Goal: Information Seeking & Learning: Learn about a topic

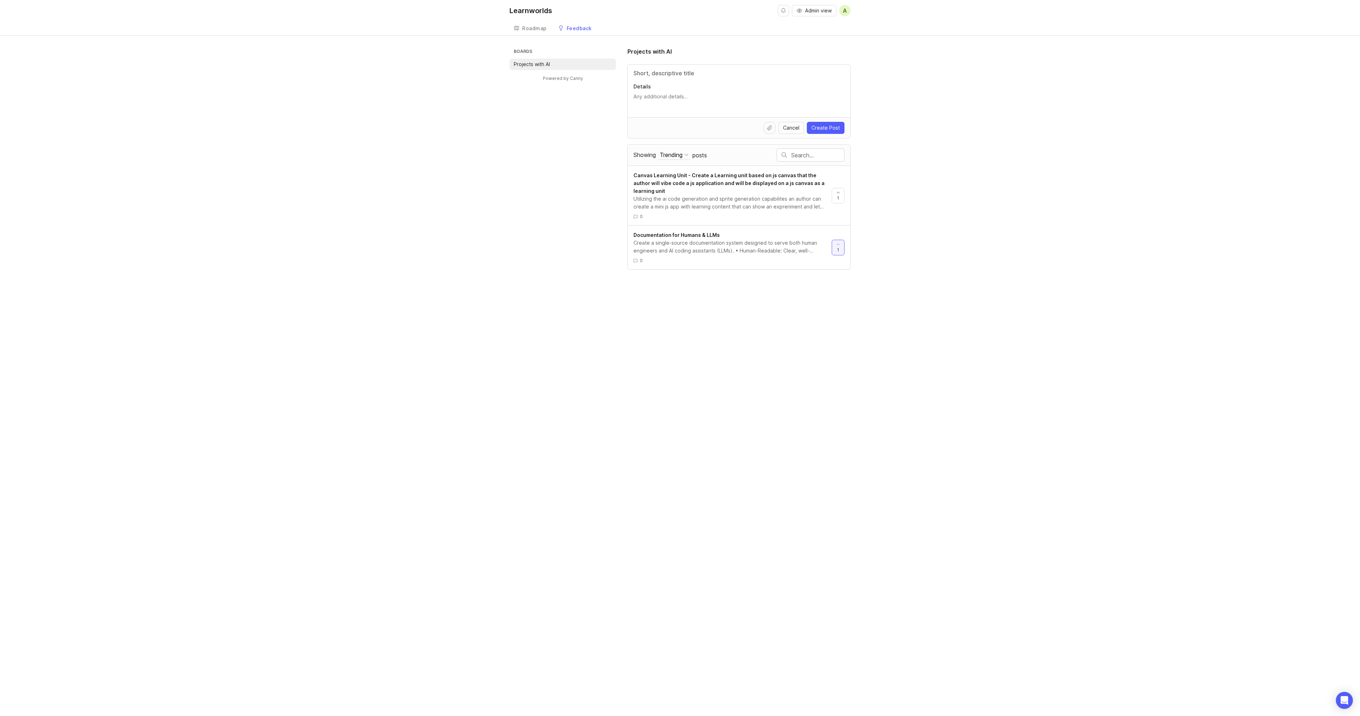
click at [983, 90] on div "Boards Projects with AI Powered by Canny Projects with AI Details Cancel Create…" at bounding box center [680, 158] width 1360 height 222
click at [749, 288] on div "Learnworlds Admin view A Create Roadmap Feedback Projects with AI Boards Projec…" at bounding box center [680, 358] width 1360 height 716
drag, startPoint x: 770, startPoint y: 128, endPoint x: 933, endPoint y: 165, distance: 167.8
click at [933, 165] on div "Boards Projects with AI Powered by Canny Projects with AI Details Cancel Create…" at bounding box center [680, 158] width 1360 height 222
click at [960, 163] on div "Boards Projects with AI Powered by Canny Projects with AI Details Cancel Create…" at bounding box center [680, 158] width 1360 height 222
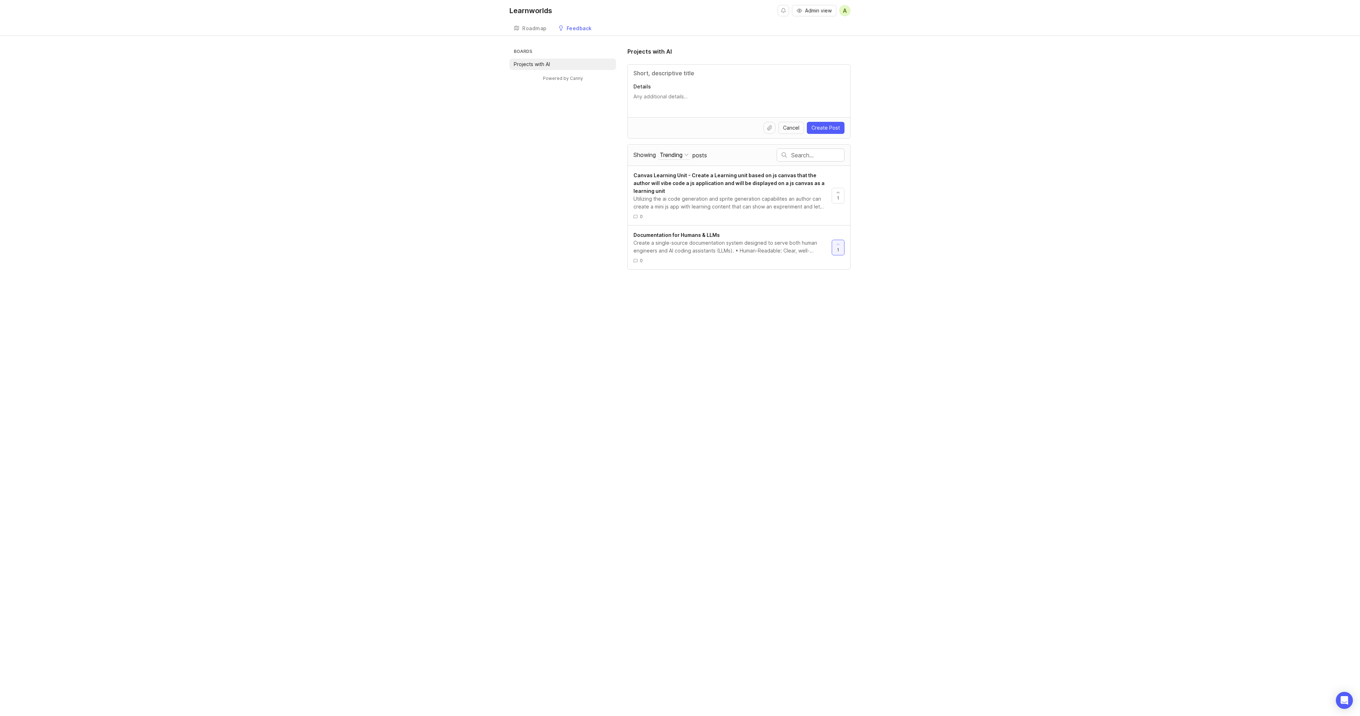
click at [710, 79] on div "Details" at bounding box center [739, 91] width 222 height 53
click at [701, 74] on input "Title" at bounding box center [738, 73] width 211 height 9
click at [687, 96] on textarea "Details" at bounding box center [738, 100] width 211 height 14
click at [930, 126] on div "Boards Projects with AI Powered by Canny Projects with AI Details Cancel Create…" at bounding box center [680, 158] width 1360 height 222
click at [721, 73] on input "Title" at bounding box center [738, 73] width 211 height 9
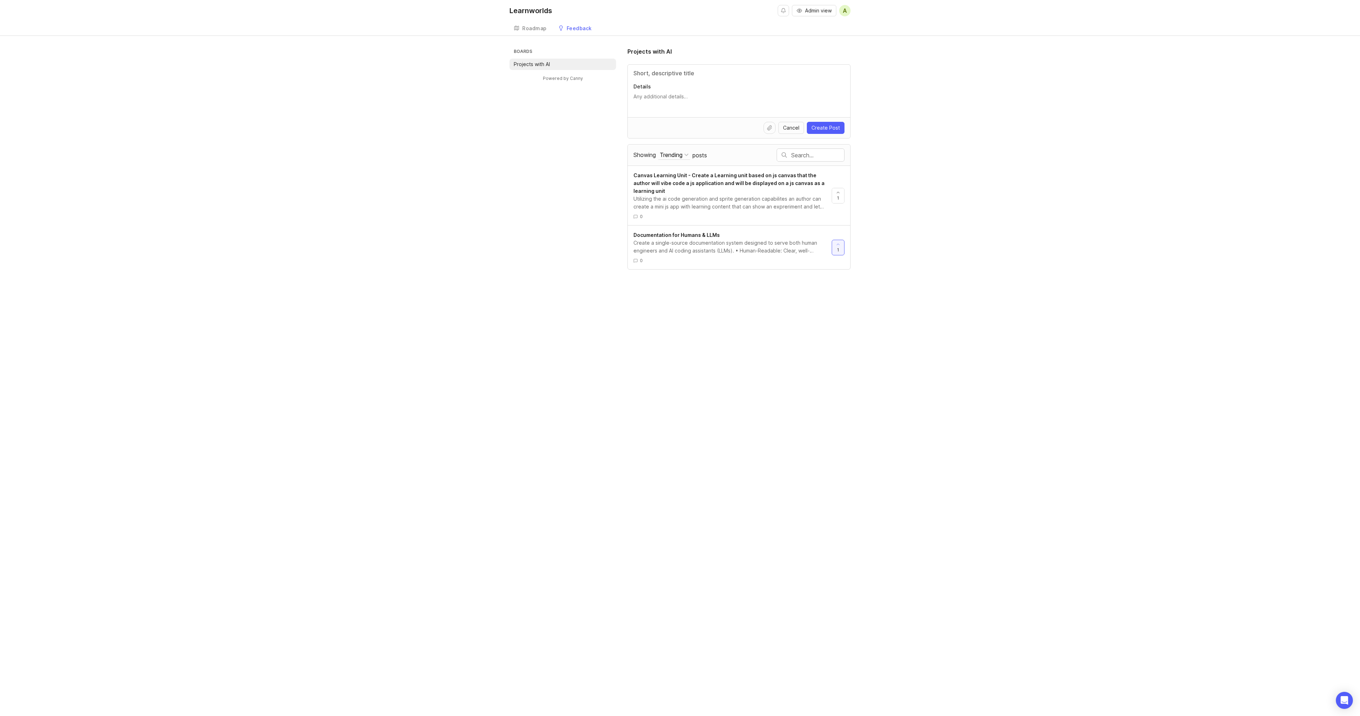
click at [965, 115] on div "Boards Projects with AI Powered by Canny Projects with AI Details Cancel Create…" at bounding box center [680, 158] width 1360 height 222
click at [977, 119] on div "Boards Projects with AI Powered by Canny Projects with AI Details Cancel Create…" at bounding box center [680, 158] width 1360 height 222
click at [959, 137] on div "Boards Projects with AI Powered by Canny Projects with AI Details Cancel Create…" at bounding box center [680, 158] width 1360 height 222
click at [955, 134] on div "Boards Projects with AI Powered by Canny Projects with AI Details Cancel Create…" at bounding box center [680, 158] width 1360 height 222
click at [956, 135] on div "Boards Projects with AI Powered by Canny Projects with AI Details Cancel Create…" at bounding box center [680, 158] width 1360 height 222
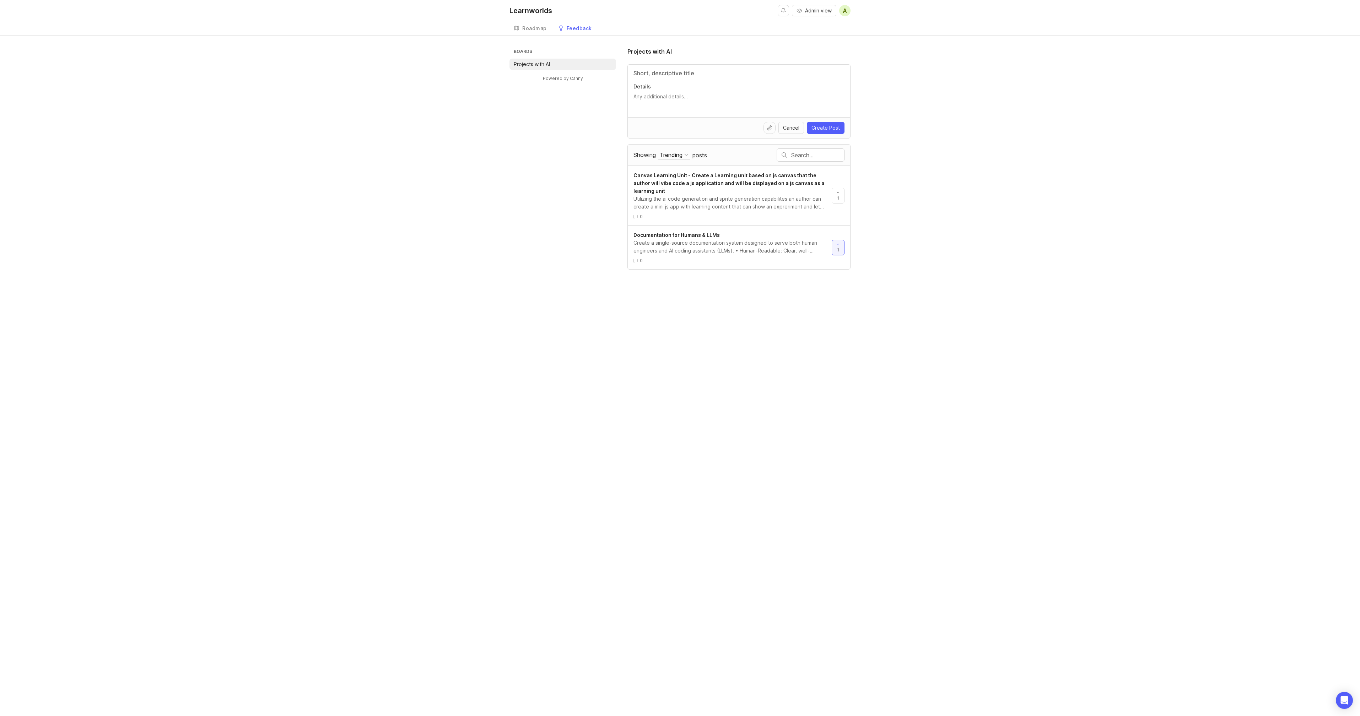
click at [694, 69] on input "Title" at bounding box center [738, 73] width 211 height 9
click at [1018, 244] on div "Boards Projects with AI Powered by Canny Projects with AI Details Cancel Create…" at bounding box center [680, 158] width 1360 height 222
click at [664, 72] on input "Title" at bounding box center [738, 73] width 211 height 9
click at [684, 75] on input "Title" at bounding box center [738, 73] width 211 height 9
click at [673, 75] on input "Title" at bounding box center [738, 73] width 211 height 9
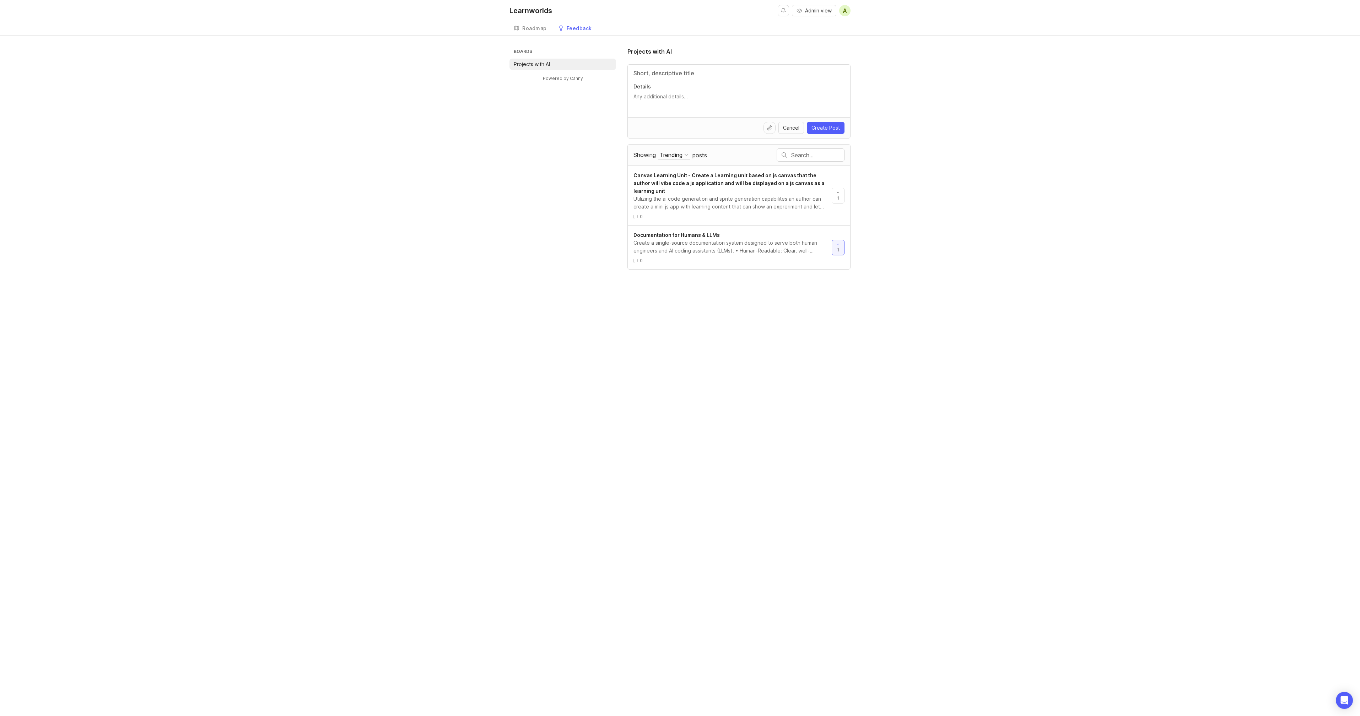
click at [738, 202] on div "Utilizing the ai code generation and sprite generation capabilites an author ca…" at bounding box center [729, 203] width 193 height 16
click at [747, 247] on div "Create a single-source documentation system designed to serve both human engine…" at bounding box center [729, 247] width 193 height 16
click at [1014, 89] on div "Boards Projects with AI Powered by Canny Projects with AI Details Cancel Create…" at bounding box center [680, 158] width 1360 height 222
click at [1000, 122] on div "Boards Projects with AI Powered by Canny Projects with AI Details Cancel Create…" at bounding box center [680, 158] width 1360 height 222
click at [996, 153] on div "Boards Projects with AI Powered by Canny Projects with AI Details Cancel Create…" at bounding box center [680, 158] width 1360 height 222
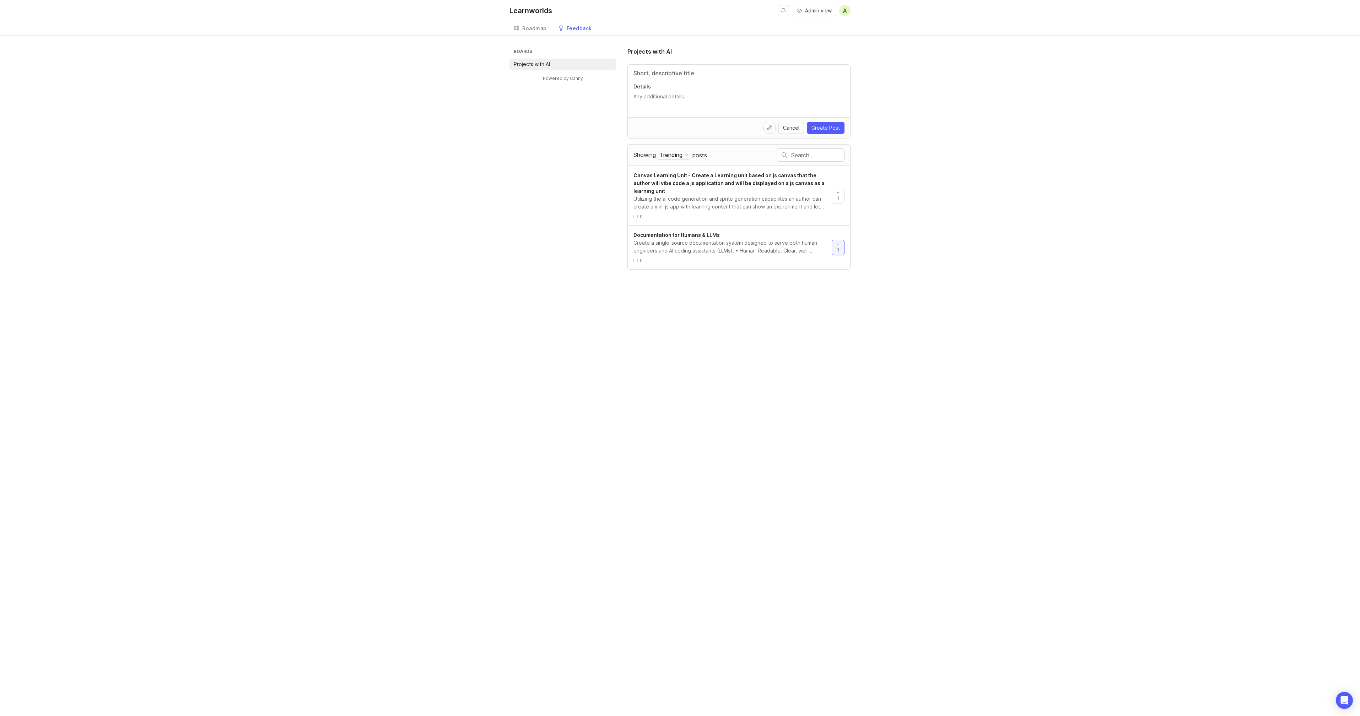
click at [996, 152] on div "Boards Projects with AI Powered by Canny Projects with AI Details Cancel Create…" at bounding box center [680, 158] width 1360 height 222
click at [995, 152] on div "Boards Projects with AI Powered by Canny Projects with AI Details Cancel Create…" at bounding box center [680, 158] width 1360 height 222
click at [663, 73] on input "Title" at bounding box center [738, 73] width 211 height 9
click at [640, 50] on h1 "Projects with AI" at bounding box center [649, 51] width 44 height 9
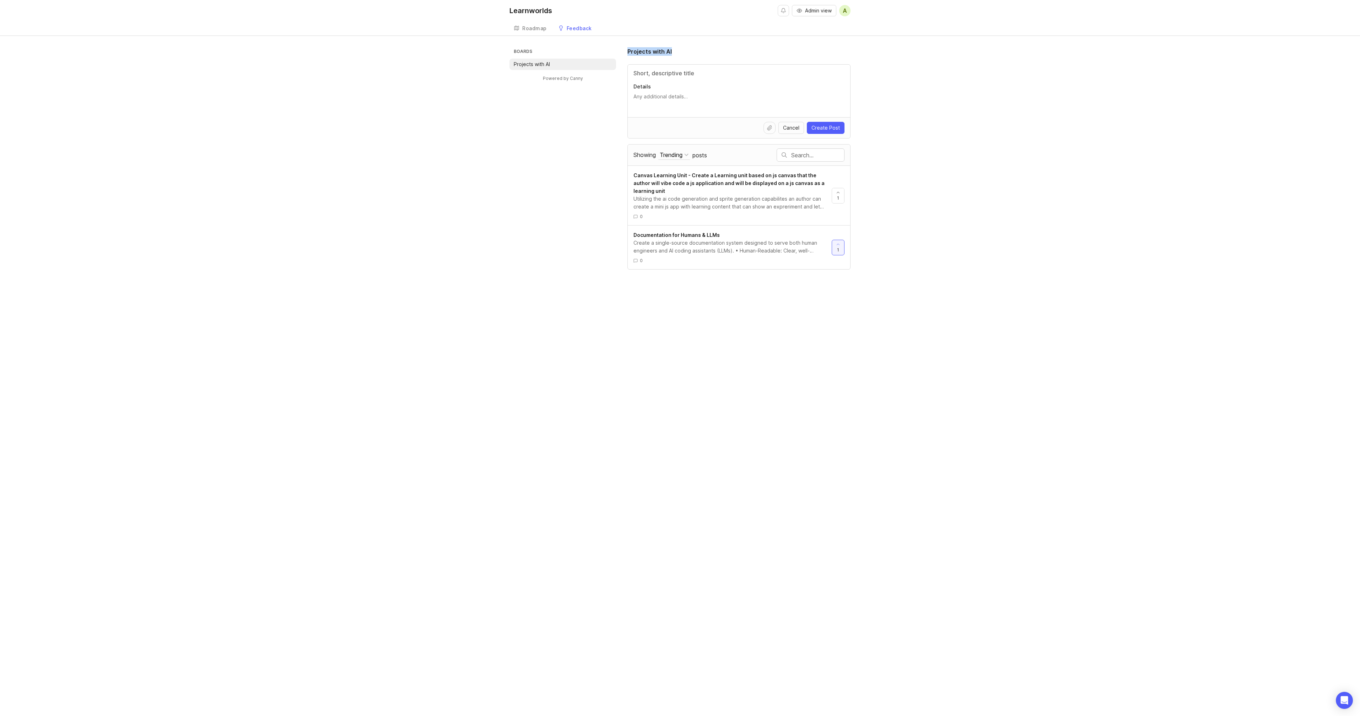
click at [640, 50] on h1 "Projects with AI" at bounding box center [649, 51] width 44 height 9
click at [643, 50] on h1 "Projects with AI" at bounding box center [649, 51] width 44 height 9
click at [646, 50] on h1 "Projects with AI" at bounding box center [649, 51] width 44 height 9
drag, startPoint x: 703, startPoint y: 48, endPoint x: 708, endPoint y: 48, distance: 5.0
click at [703, 48] on div "Projects with AI" at bounding box center [738, 51] width 223 height 9
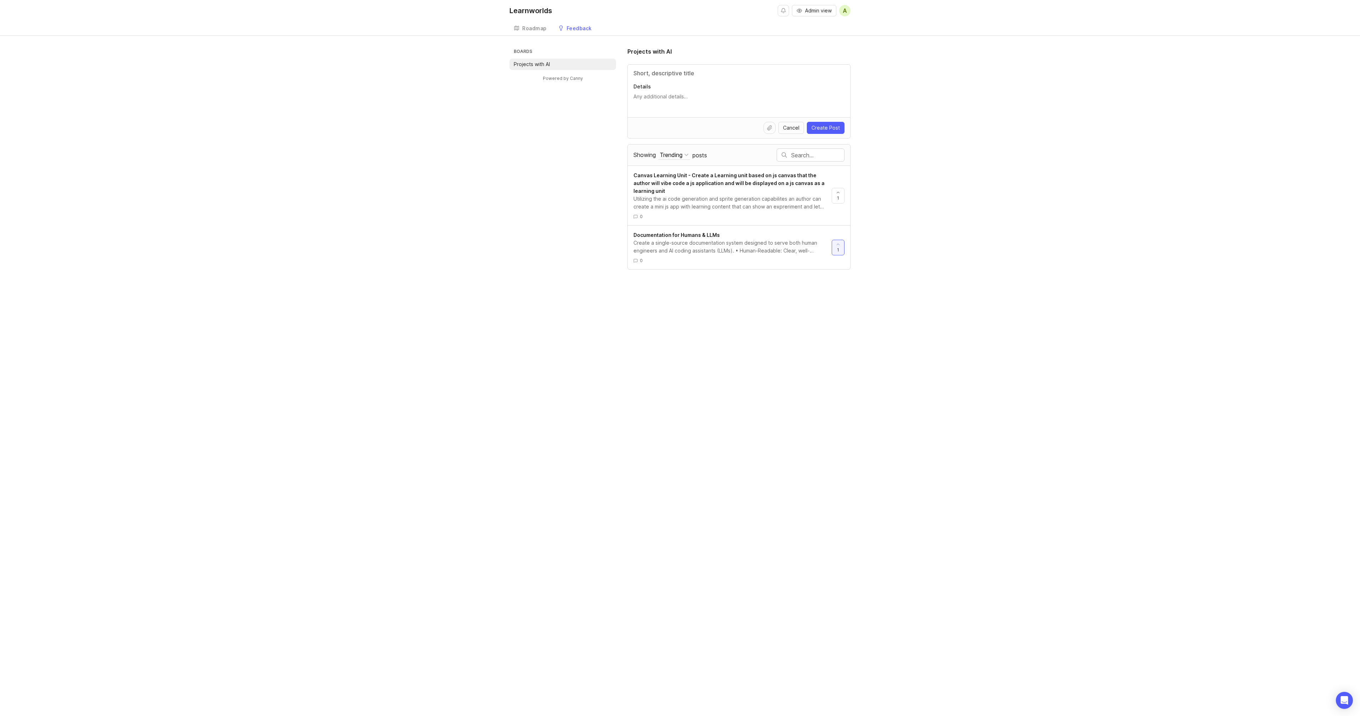
click at [892, 82] on div "Boards Projects with AI Powered by Canny Projects with AI Details Cancel Create…" at bounding box center [680, 158] width 1360 height 222
click at [635, 53] on h1 "Projects with AI" at bounding box center [649, 51] width 44 height 9
click at [1074, 169] on div "Boards Projects with AI Powered by Canny Projects with AI Details Cancel Create…" at bounding box center [680, 158] width 1360 height 222
click at [1074, 168] on div "Boards Projects with AI Powered by Canny Projects with AI Details Cancel Create…" at bounding box center [680, 158] width 1360 height 222
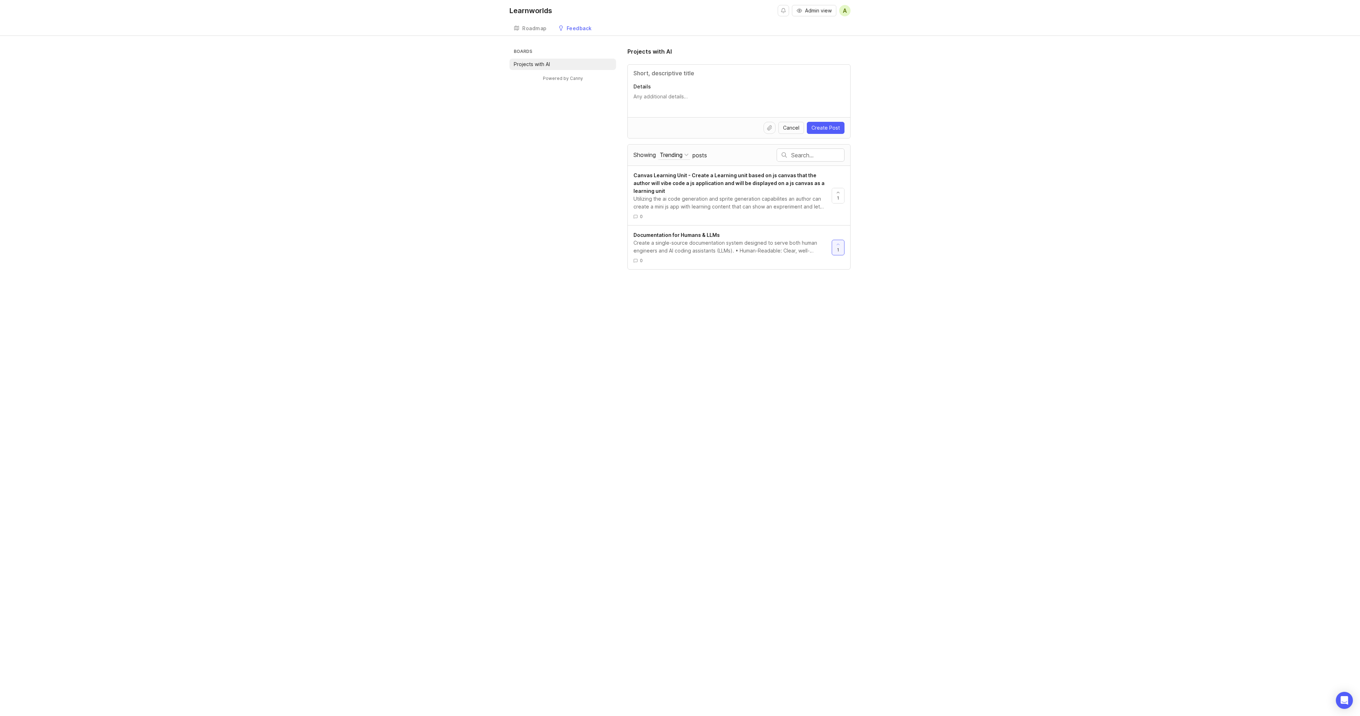
click at [770, 78] on div "Details" at bounding box center [739, 91] width 222 height 53
click at [712, 71] on input "Title" at bounding box center [738, 73] width 211 height 9
click at [980, 124] on div "Boards Projects with AI Powered by Canny Projects with AI Details Cancel Create…" at bounding box center [680, 158] width 1360 height 222
click at [723, 101] on textarea "Details" at bounding box center [738, 100] width 211 height 14
click at [970, 125] on div "Boards Projects with AI Powered by Canny Projects with AI Details Cancel Create…" at bounding box center [680, 158] width 1360 height 222
